Goal: Task Accomplishment & Management: Manage account settings

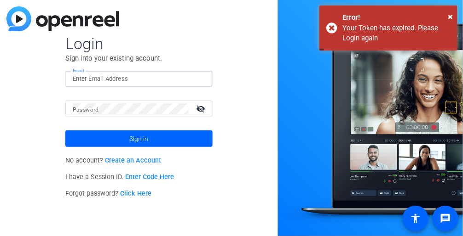
click at [145, 76] on input "Email" at bounding box center [139, 79] width 132 height 11
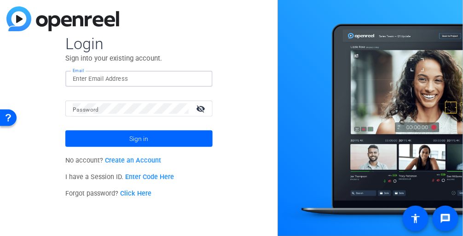
type input "[EMAIL_ADDRESS][PERSON_NAME][DOMAIN_NAME]"
click at [6, 149] on div "Login Sign into your existing account. Email [EMAIL_ADDRESS][PERSON_NAME][DOMAI…" at bounding box center [139, 118] width 278 height 236
click at [65, 131] on button "Sign in" at bounding box center [138, 139] width 147 height 17
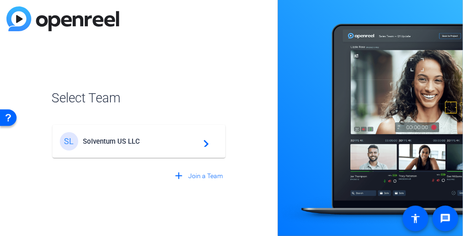
click at [151, 153] on mat-card-content "SL Solventum US LLC navigate_next" at bounding box center [138, 141] width 173 height 33
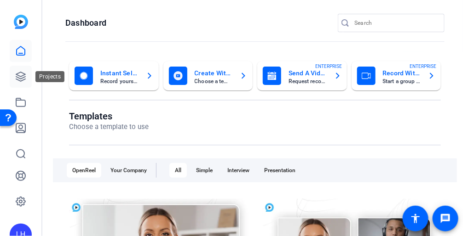
click at [18, 73] on icon at bounding box center [20, 76] width 9 height 9
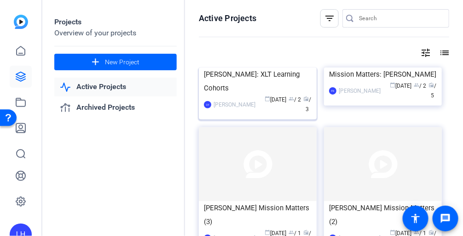
click at [246, 95] on div "[PERSON_NAME]: XLT Learning Cohorts" at bounding box center [258, 82] width 108 height 28
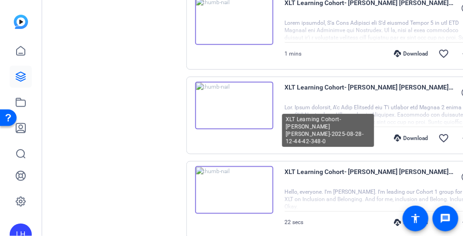
scroll to position [230, 0]
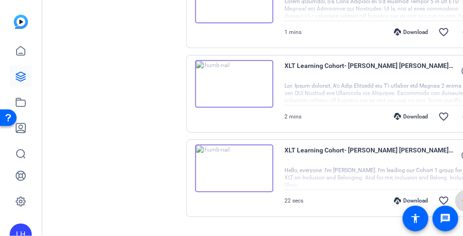
click at [461, 199] on mat-icon "more_horiz" at bounding box center [466, 201] width 11 height 11
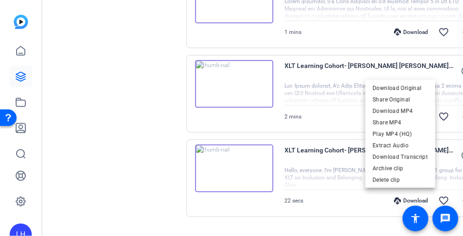
click at [166, 167] on div at bounding box center [231, 118] width 463 height 236
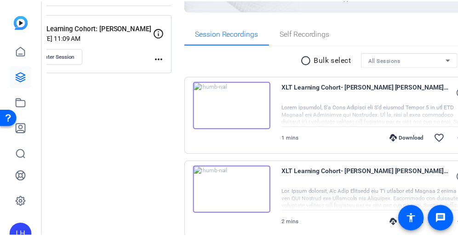
scroll to position [111, 0]
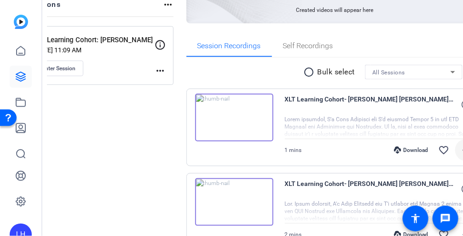
click at [461, 150] on mat-icon "more_horiz" at bounding box center [466, 150] width 11 height 11
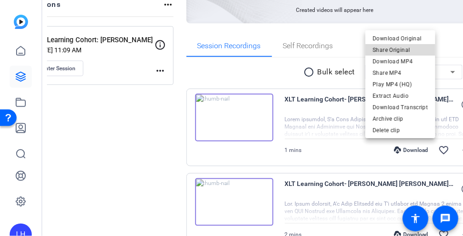
click at [410, 51] on span "Share Original" at bounding box center [400, 50] width 55 height 11
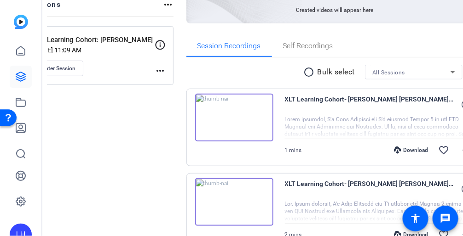
click at [57, 96] on div "Sessions Scripts Sessions more_horiz XLT Learning Cohort: [PERSON_NAME] [DATE] …" at bounding box center [255, 160] width 416 height 433
click at [166, 71] on mat-icon "more_horiz" at bounding box center [160, 70] width 11 height 11
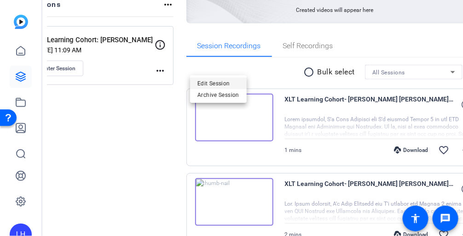
click at [212, 81] on span "Edit Session" at bounding box center [218, 83] width 42 height 11
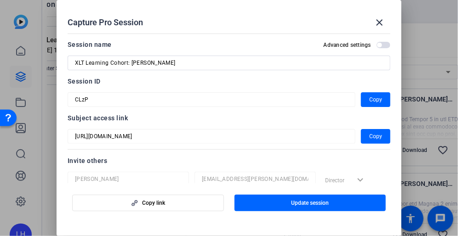
scroll to position [46, 0]
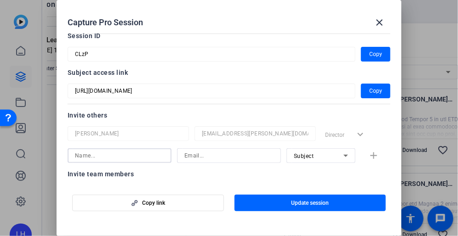
click at [138, 153] on input at bounding box center [119, 155] width 89 height 11
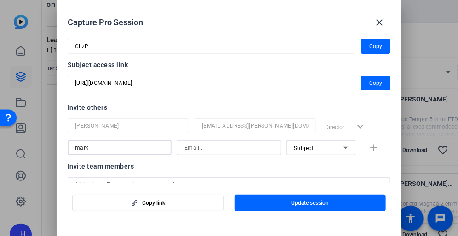
drag, startPoint x: 122, startPoint y: 156, endPoint x: 19, endPoint y: 179, distance: 105.2
click at [19, 179] on div "Capture Pro Session close Session name Advanced settings XLT Learning Cohort: […" at bounding box center [229, 118] width 458 height 236
type input "[PERSON_NAME]"
type input "[EMAIL_ADDRESS][DOMAIN_NAME]"
click at [340, 143] on icon at bounding box center [345, 148] width 11 height 11
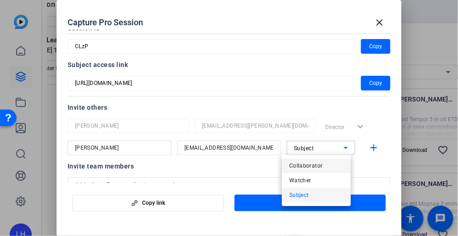
click at [327, 165] on mat-option "Collaborator" at bounding box center [316, 166] width 69 height 15
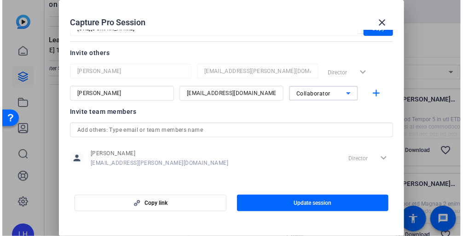
scroll to position [113, 0]
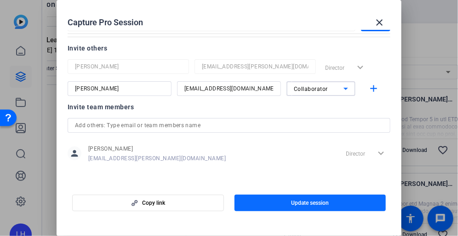
click at [315, 205] on span "Update session" at bounding box center [310, 203] width 38 height 7
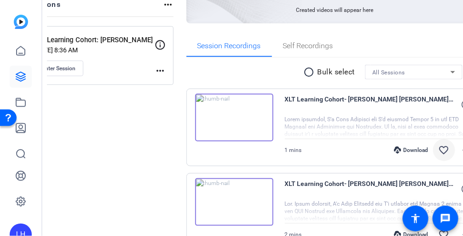
drag, startPoint x: 403, startPoint y: 154, endPoint x: 410, endPoint y: 157, distance: 7.8
click at [438, 153] on mat-icon "favorite_border" at bounding box center [443, 150] width 11 height 11
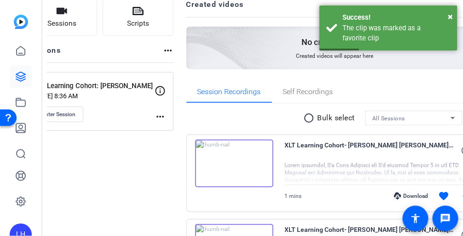
scroll to position [19, 0]
